Goal: Complete application form

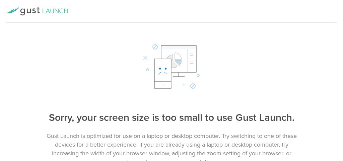
click at [178, 65] on rect at bounding box center [178, 59] width 35 height 27
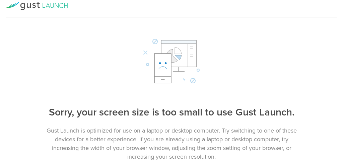
scroll to position [5, 0]
click at [133, 92] on div "Sorry, your screen size is too small to use Gust Launch. Gust Launch is optimiz…" at bounding box center [171, 99] width 343 height 124
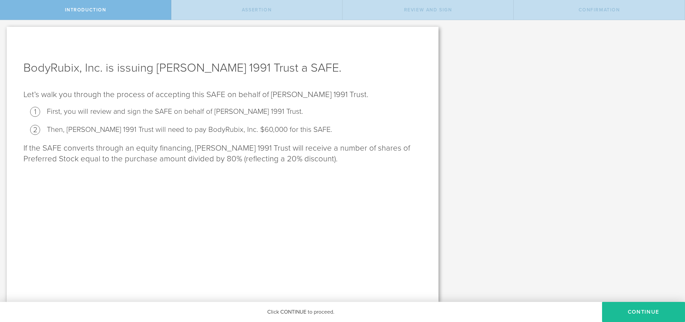
click at [325, 13] on div "assertion" at bounding box center [256, 10] width 171 height 20
click at [342, 161] on button "Continue" at bounding box center [643, 312] width 83 height 20
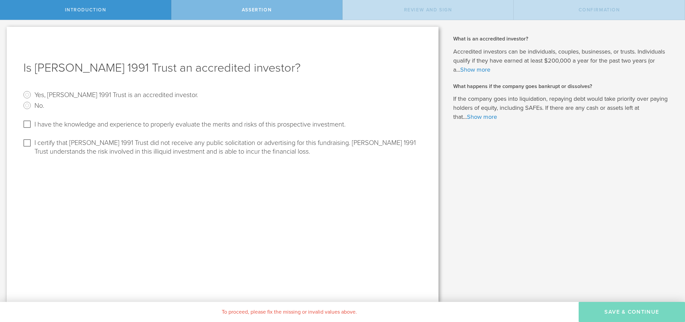
click at [27, 96] on input "Yes, Bryan W.Harper, Jr. 1991 Trust is an accredited investor." at bounding box center [27, 94] width 11 height 11
radio input "true"
click at [26, 123] on input "I have the knowledge and experience to properly evaluate the merits and risks o…" at bounding box center [27, 124] width 11 height 11
checkbox input "true"
click at [25, 141] on input "I certify that Bryan W.Harper, Jr. 1991 Trust did not receive any public solici…" at bounding box center [27, 143] width 11 height 11
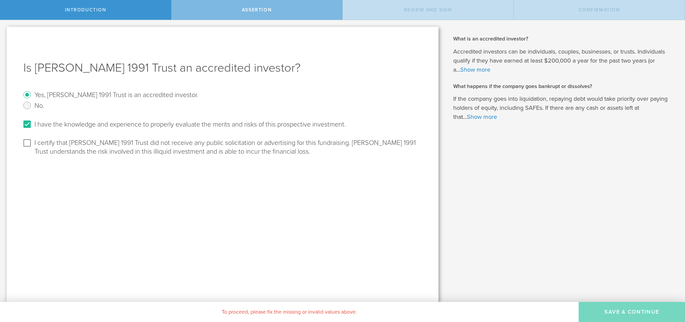
checkbox input "true"
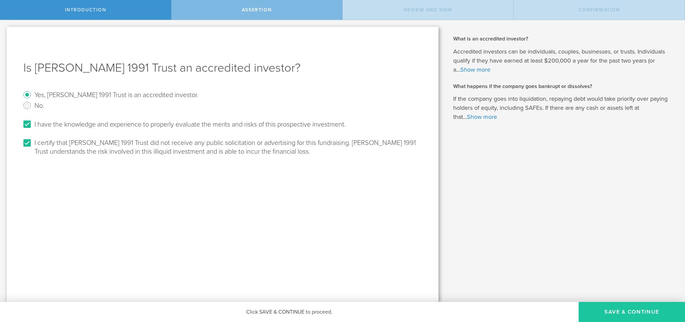
click at [342, 161] on button "Save & Continue" at bounding box center [632, 312] width 106 height 20
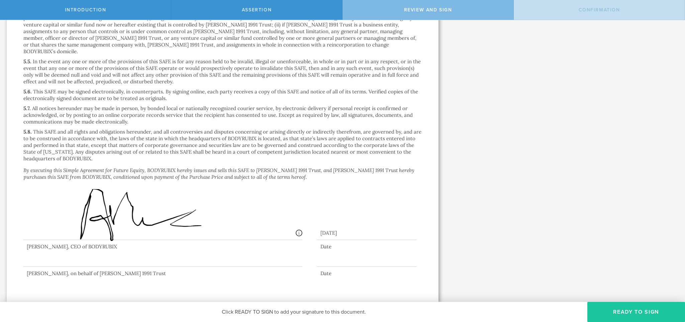
click at [342, 161] on button "Ready to Sign" at bounding box center [637, 312] width 98 height 20
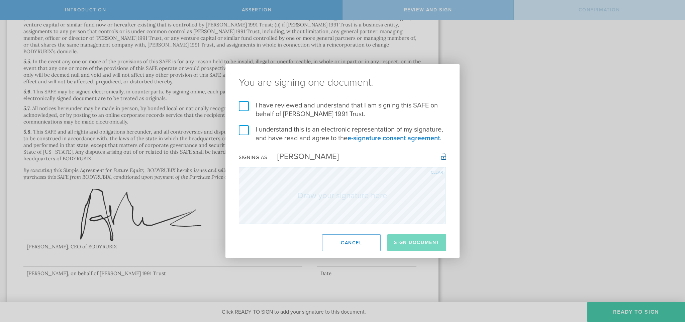
click at [240, 104] on label "I have reviewed and understand that I am signing this SAFE on behalf of Bryan W…" at bounding box center [343, 109] width 208 height 17
click at [0, 0] on input "I have reviewed and understand that I am signing this SAFE on behalf of Bryan W…" at bounding box center [0, 0] width 0 height 0
click at [244, 130] on label "I understand this is an electronic representation of my signature, and have rea…" at bounding box center [343, 133] width 208 height 17
click at [0, 0] on input "I understand this is an electronic representation of my signature, and have rea…" at bounding box center [0, 0] width 0 height 0
click at [342, 161] on div "Clear" at bounding box center [437, 172] width 12 height 4
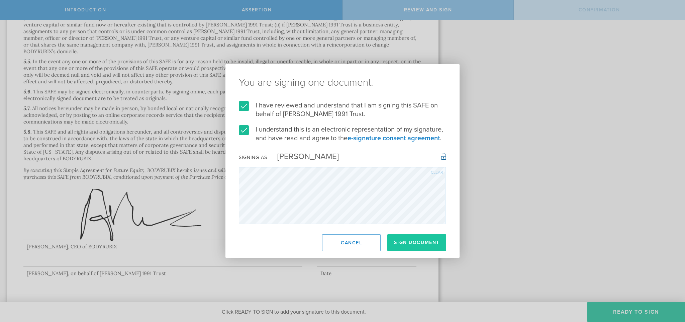
click at [342, 161] on button "Sign Document" at bounding box center [417, 242] width 59 height 17
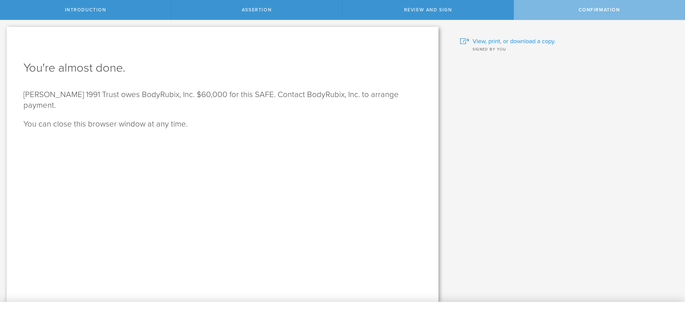
click at [342, 39] on span "View, print, or download a copy." at bounding box center [514, 41] width 83 height 9
